Goal: Task Accomplishment & Management: Manage account settings

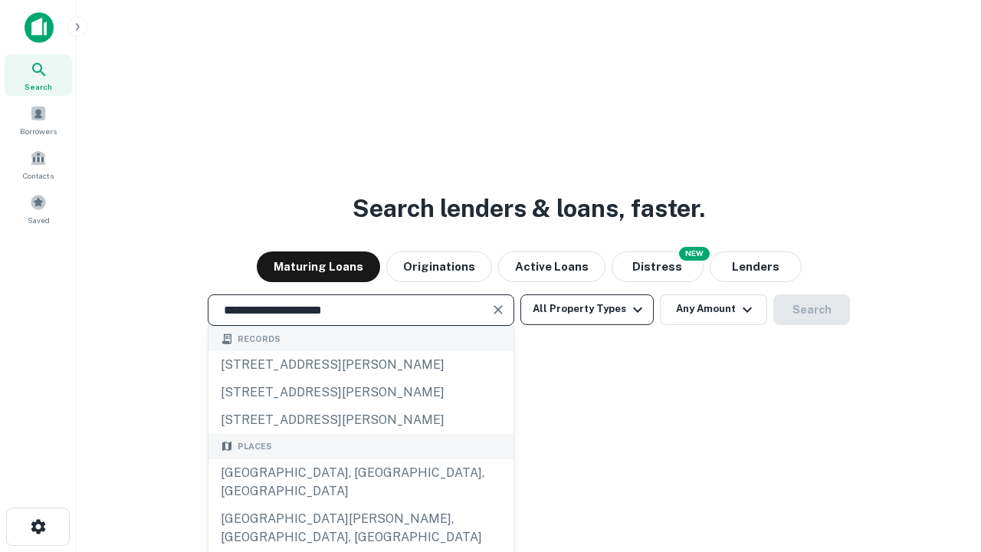
click at [360, 505] on div "Santa Monica, CA, USA" at bounding box center [360, 482] width 305 height 46
type input "**********"
click at [587, 309] on button "All Property Types" at bounding box center [586, 309] width 133 height 31
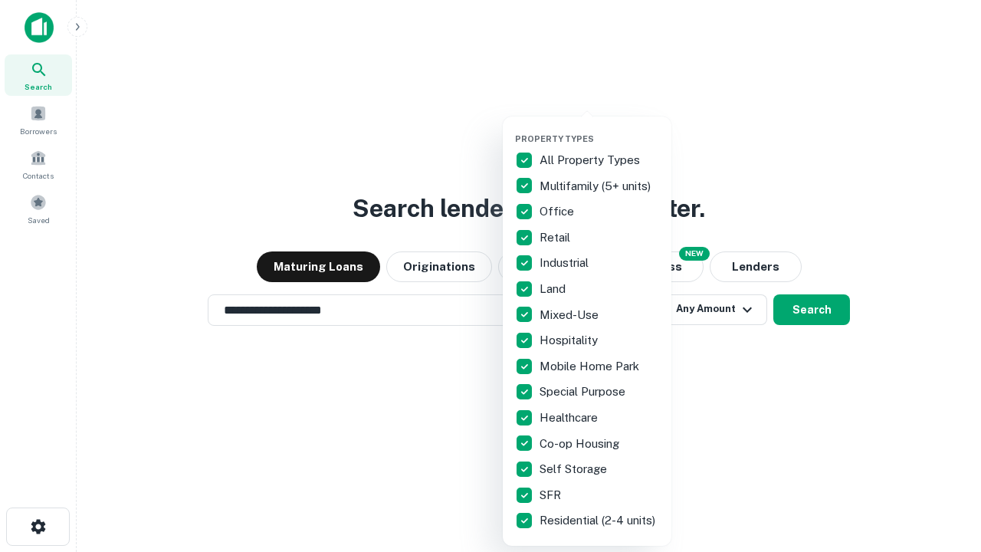
click at [599, 129] on button "button" at bounding box center [599, 129] width 169 height 1
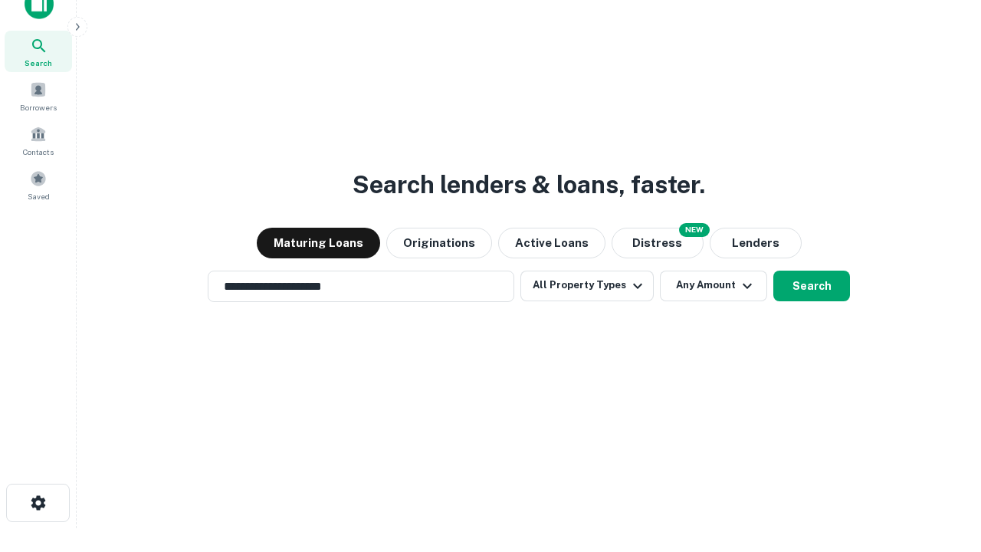
scroll to position [9, 185]
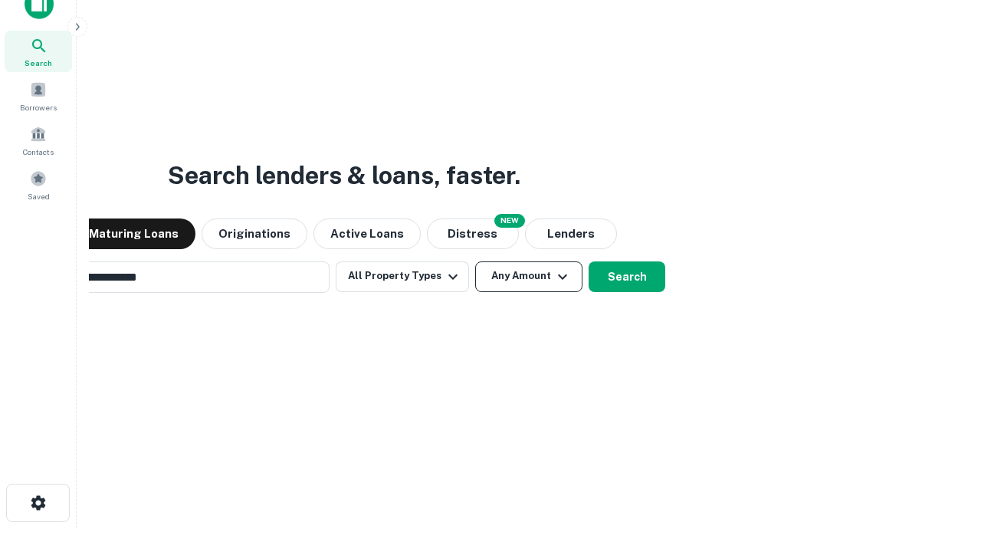
click at [475, 261] on button "Any Amount" at bounding box center [528, 276] width 107 height 31
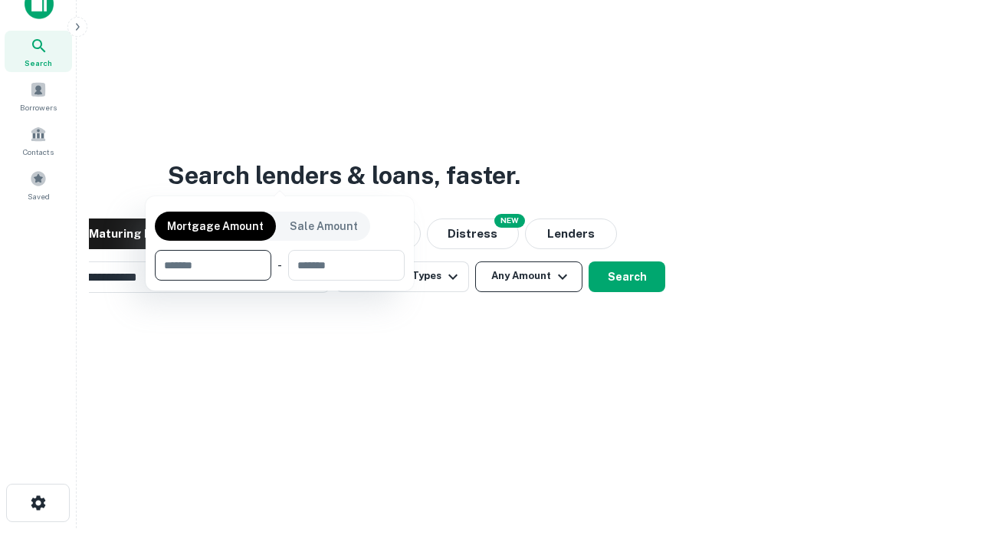
scroll to position [110, 434]
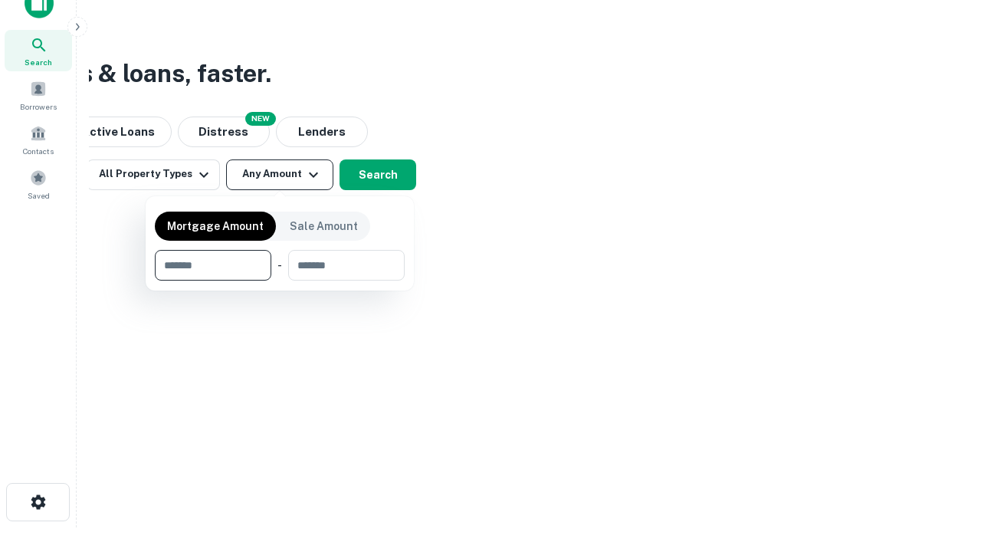
type input "*******"
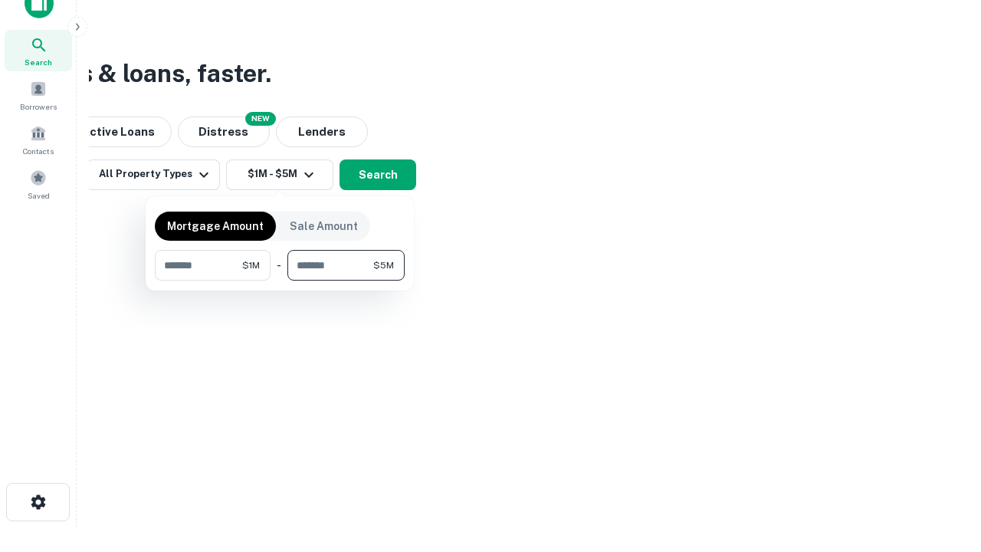
type input "*******"
click at [280, 280] on button "button" at bounding box center [280, 280] width 250 height 1
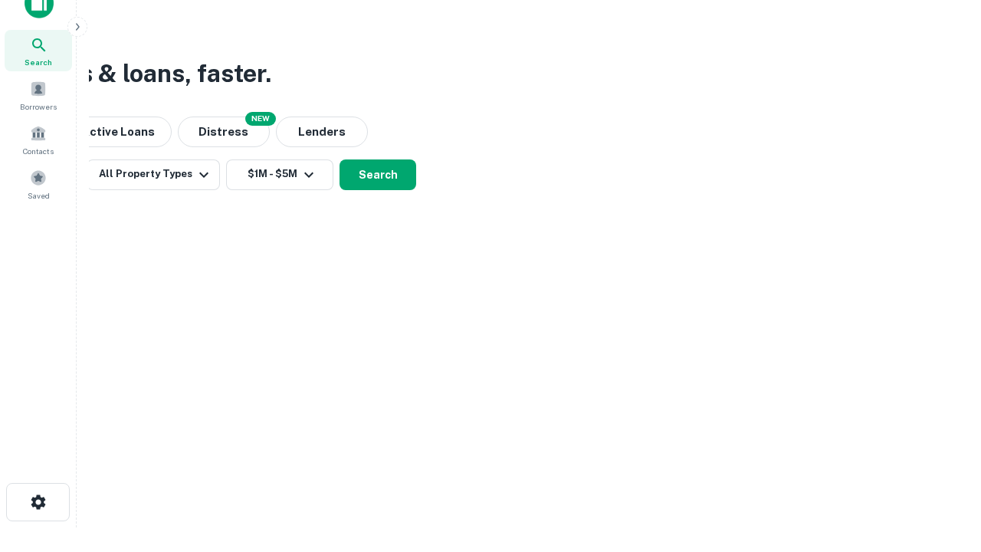
scroll to position [24, 0]
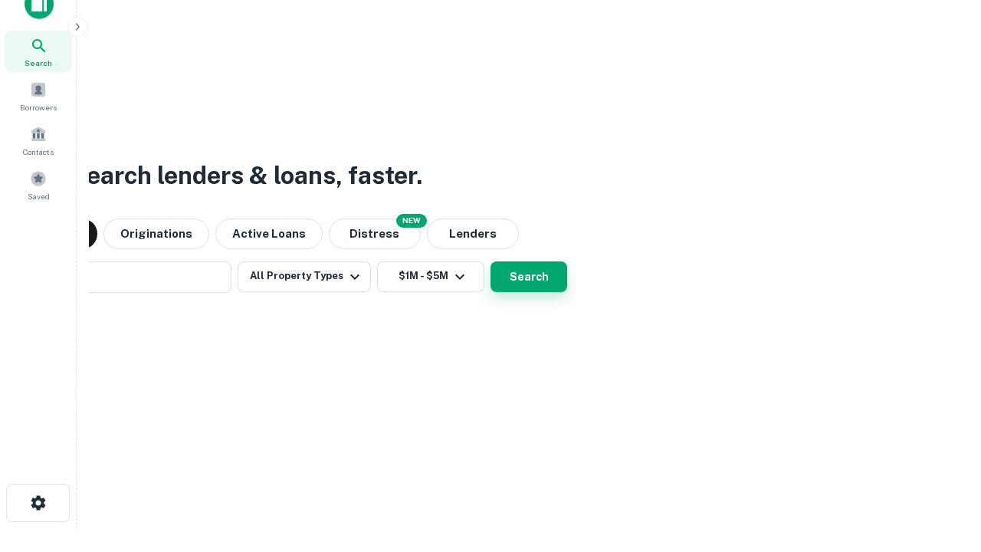
click at [490, 261] on button "Search" at bounding box center [528, 276] width 77 height 31
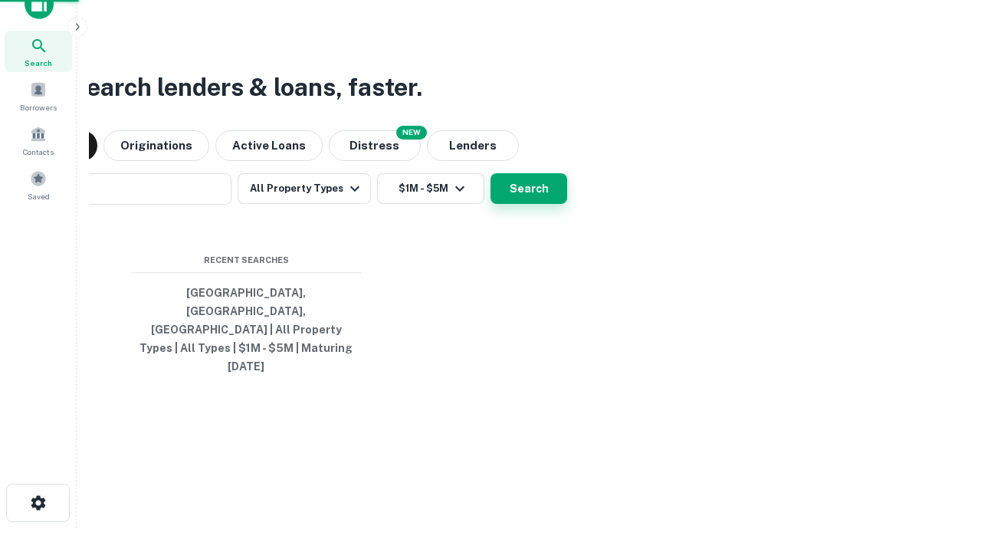
scroll to position [25, 0]
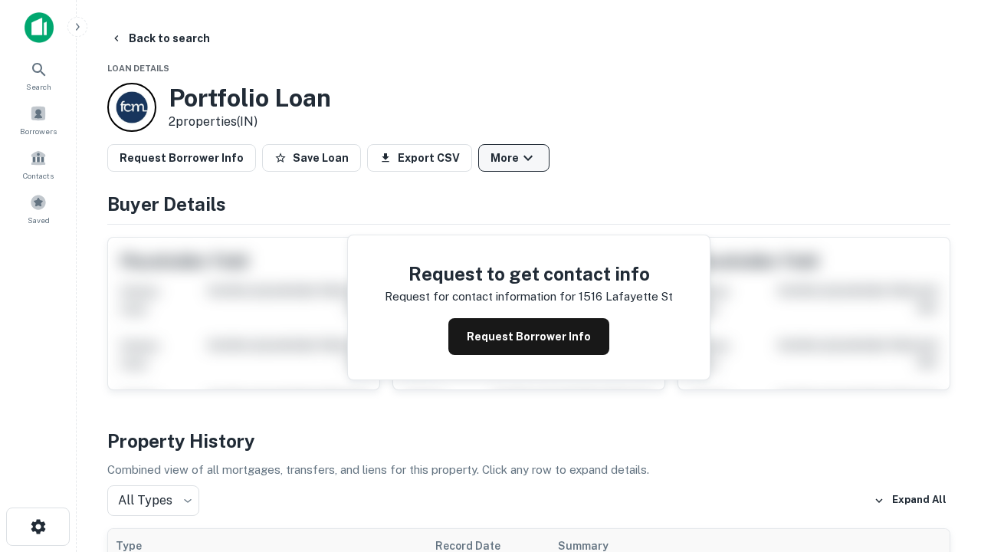
click at [513, 158] on button "More" at bounding box center [513, 158] width 71 height 28
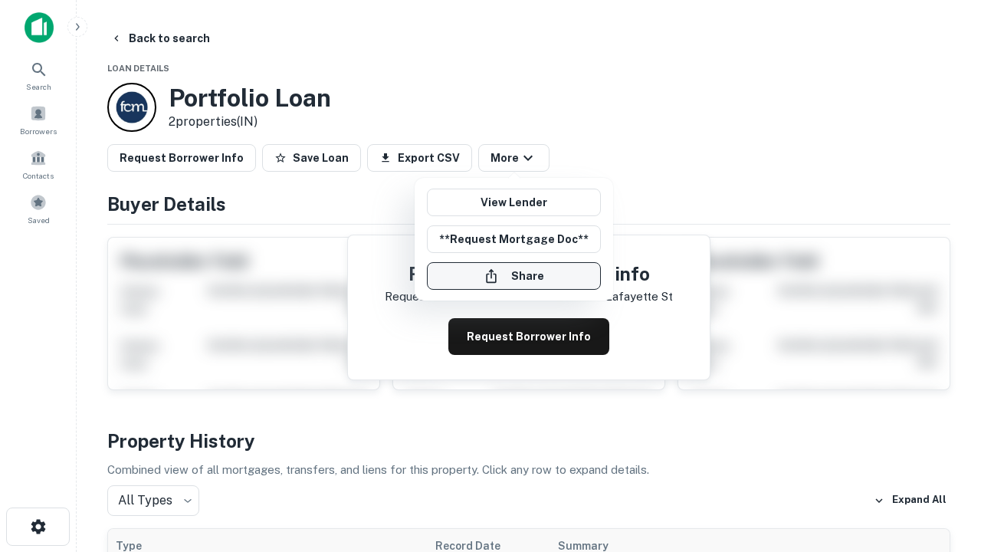
click at [513, 276] on button "Share" at bounding box center [514, 276] width 174 height 28
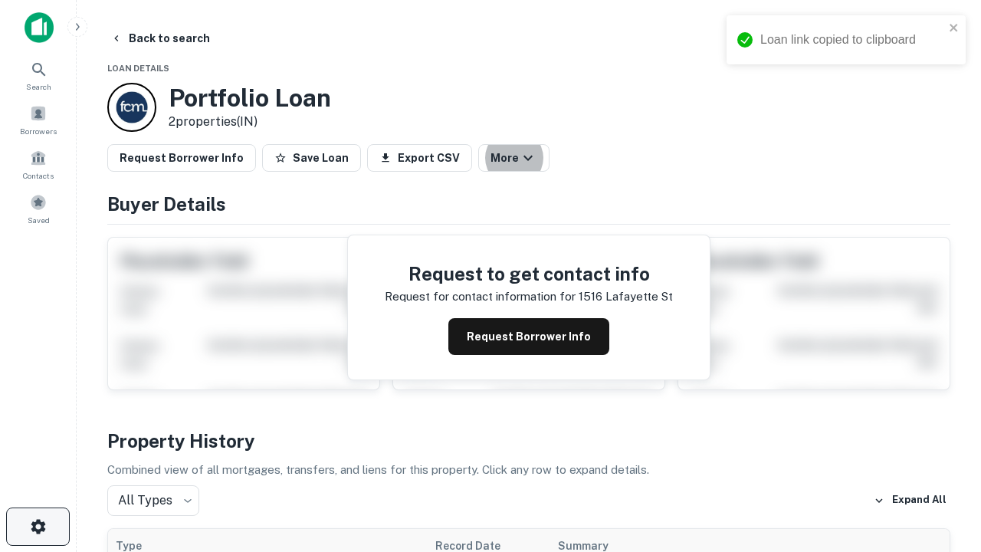
click at [38, 526] on icon "button" at bounding box center [38, 526] width 18 height 18
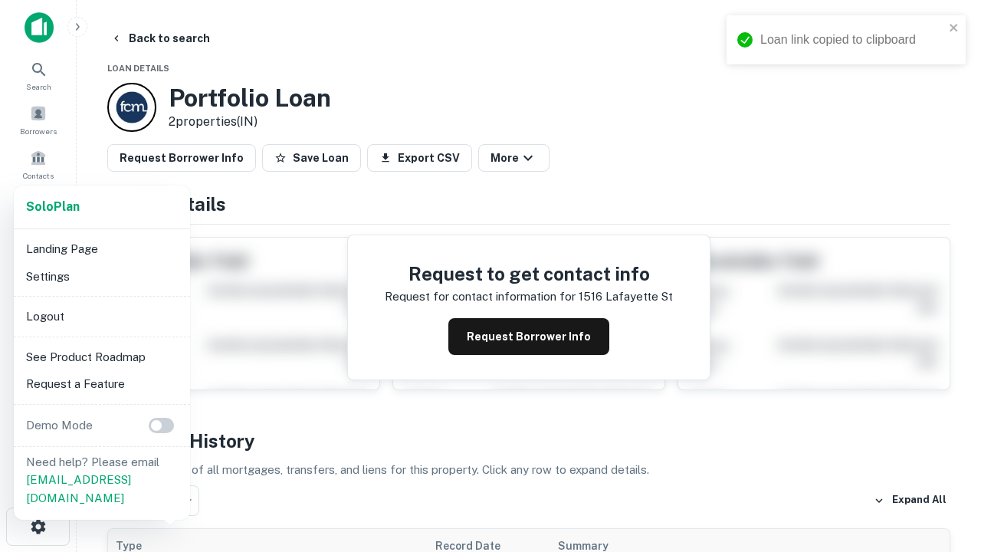
click at [101, 316] on li "Logout" at bounding box center [102, 317] width 164 height 28
